Goal: Find specific page/section: Find specific page/section

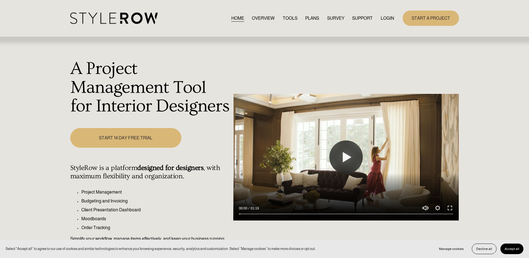
click at [389, 20] on link "LOGIN" at bounding box center [387, 18] width 13 height 8
click at [390, 18] on link "LOGIN" at bounding box center [387, 18] width 13 height 8
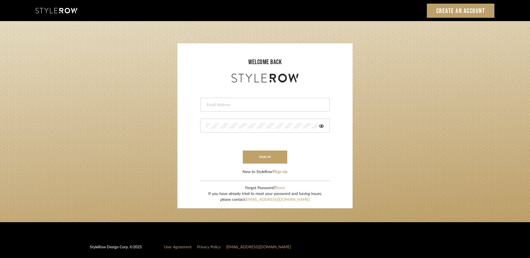
type input "stylerowproducts1@mancini-design.com"
click at [266, 156] on button "sign in" at bounding box center [265, 157] width 44 height 13
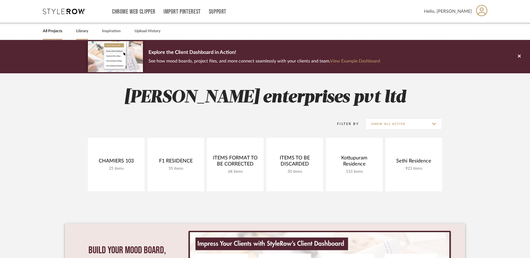
click at [85, 32] on link "Library" at bounding box center [82, 32] width 12 height 8
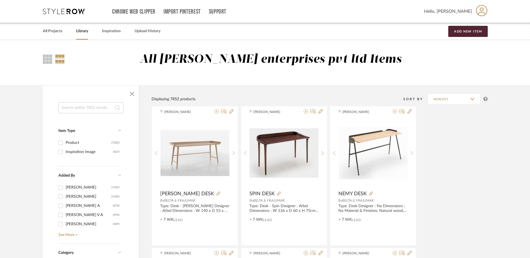
click at [93, 110] on input at bounding box center [90, 107] width 65 height 11
paste input "PARALEL COLLECTION"
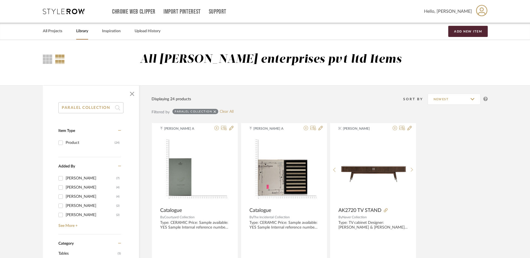
drag, startPoint x: 109, startPoint y: 107, endPoint x: 31, endPoint y: 108, distance: 77.5
type input "N"
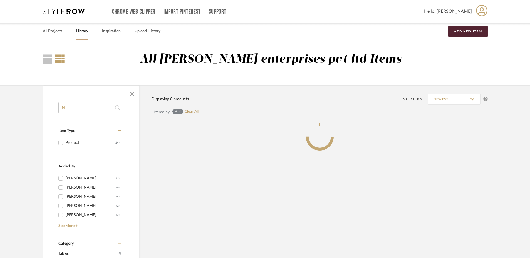
drag, startPoint x: 70, startPoint y: 108, endPoint x: 46, endPoint y: 108, distance: 23.6
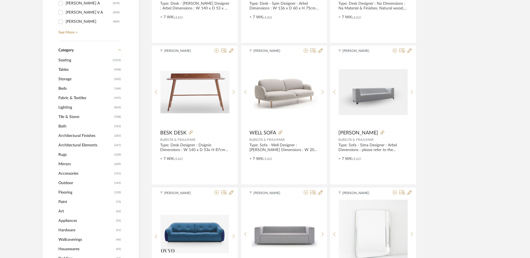
scroll to position [195, 0]
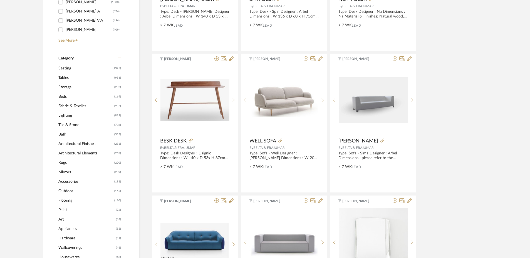
click at [63, 67] on span "Seating" at bounding box center [84, 68] width 53 height 9
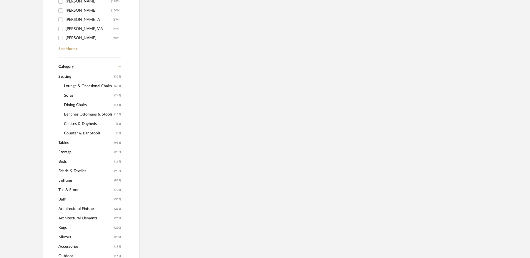
scroll to position [203, 0]
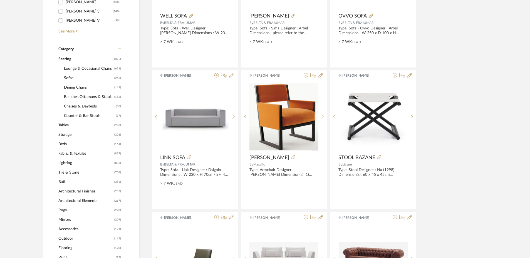
click at [74, 68] on span "Lounge & Occasional Chairs" at bounding box center [88, 68] width 49 height 9
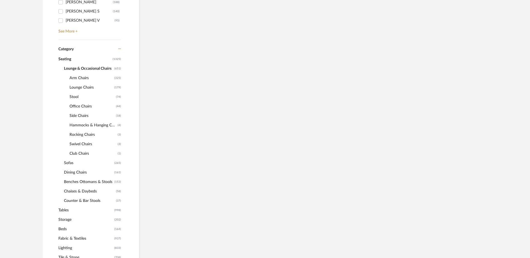
scroll to position [212, 0]
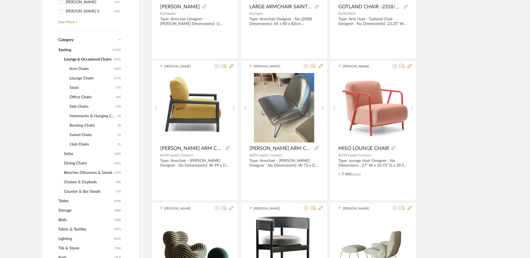
click at [78, 77] on span "Lounge Chairs" at bounding box center [90, 78] width 43 height 9
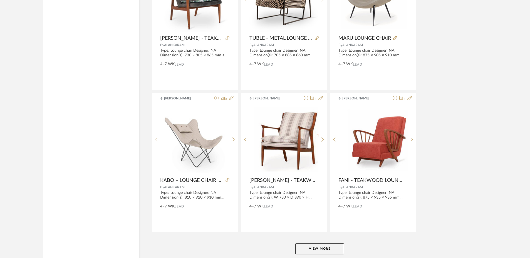
scroll to position [1635, 0]
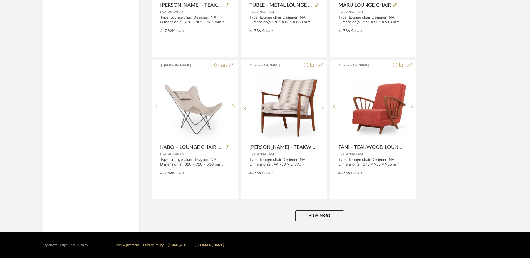
click at [314, 215] on button "View More" at bounding box center [319, 215] width 49 height 11
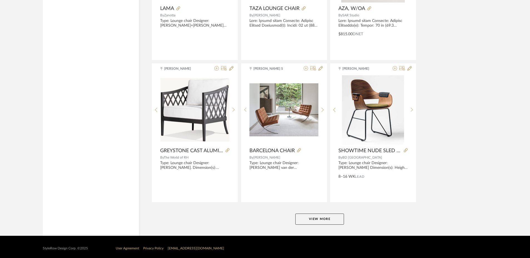
scroll to position [3341, 0]
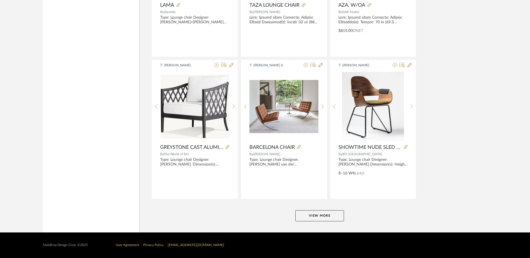
click at [323, 219] on button "View More" at bounding box center [319, 215] width 49 height 11
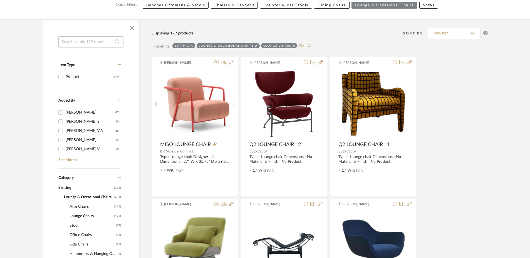
scroll to position [0, 0]
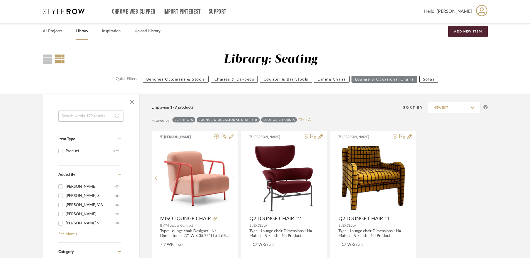
click at [65, 13] on icon at bounding box center [64, 12] width 42 height 6
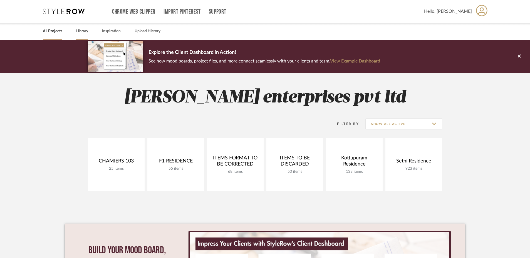
click at [87, 29] on link "Library" at bounding box center [82, 32] width 12 height 8
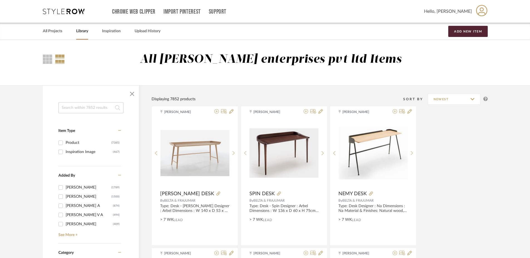
click at [98, 106] on input at bounding box center [90, 107] width 65 height 11
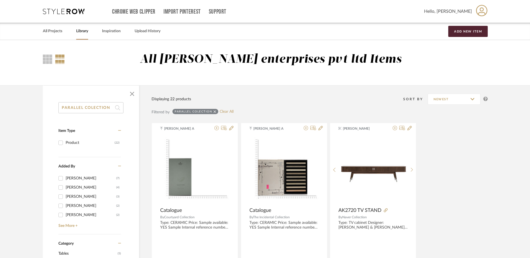
click at [76, 108] on input "PARALLEL COLECTION" at bounding box center [90, 107] width 65 height 11
click at [90, 108] on input "PARALEL COLECTION" at bounding box center [90, 107] width 65 height 11
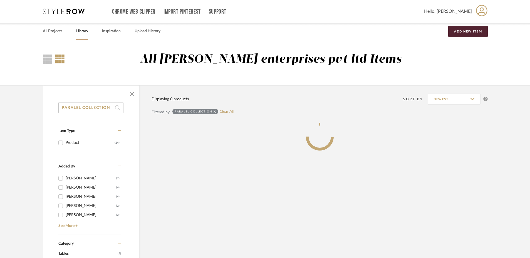
type input "PARALEL COLLECTION"
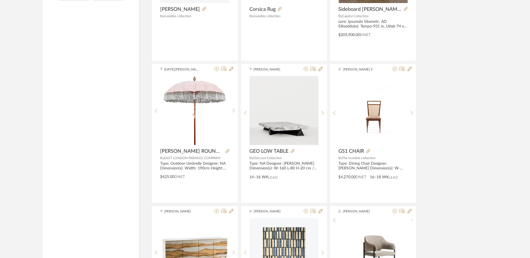
scroll to position [535, 0]
